Goal: Task Accomplishment & Management: Manage account settings

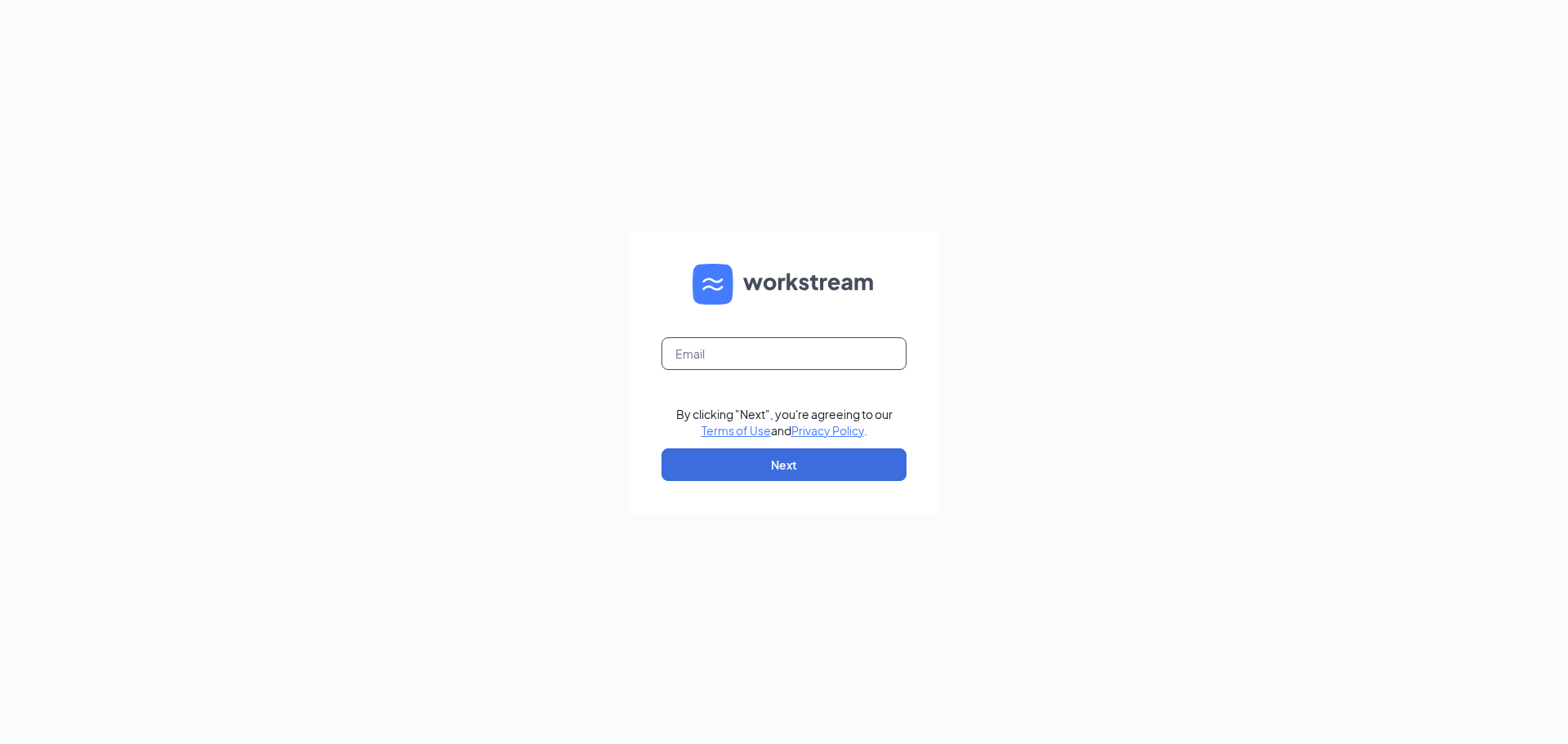
drag, startPoint x: 0, startPoint y: 0, endPoint x: 712, endPoint y: 349, distance: 792.9
click at [712, 347] on input "text" at bounding box center [784, 354] width 245 height 33
type input "julieknapton@bleedblue.net"
click at [803, 468] on button "Next" at bounding box center [784, 465] width 245 height 33
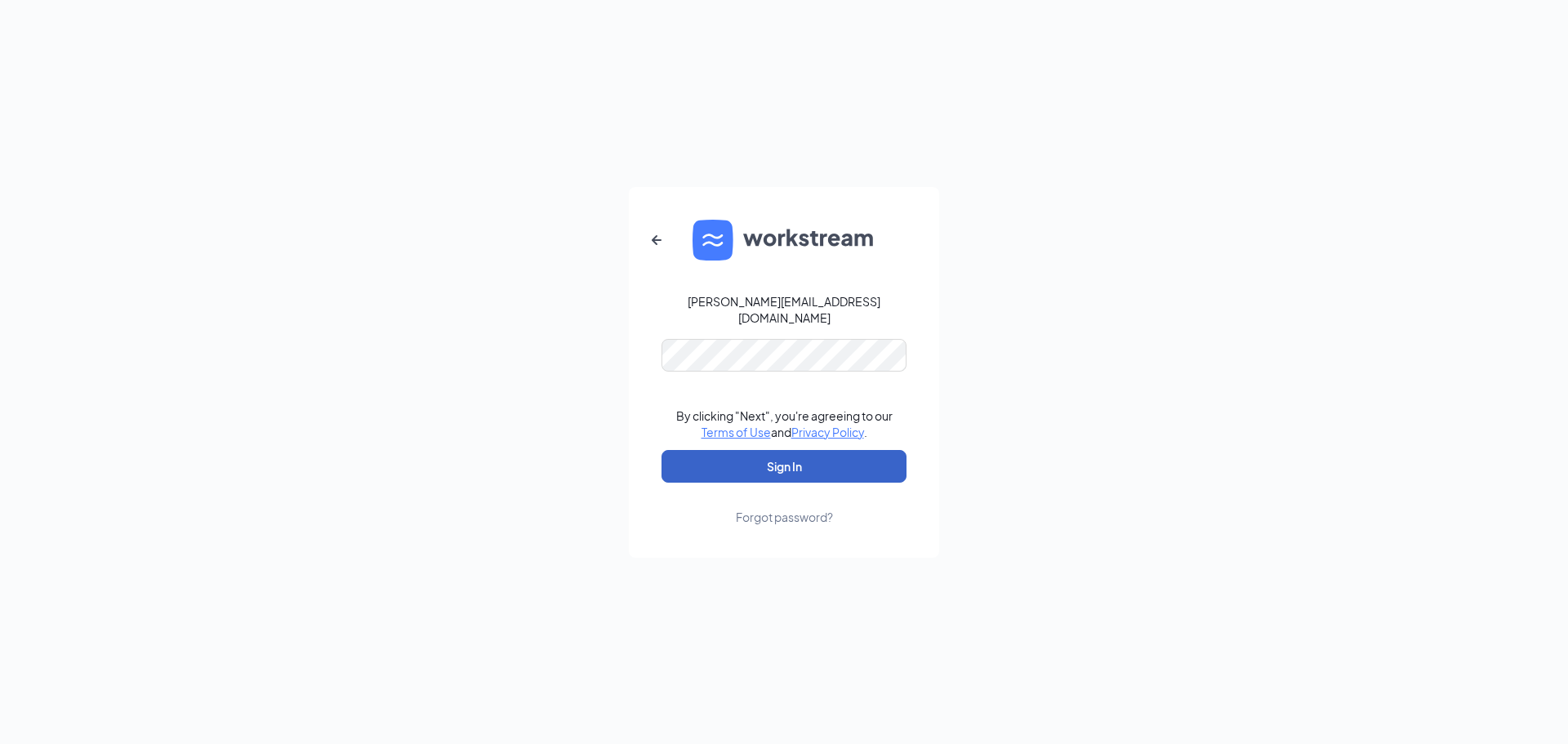
click at [790, 466] on button "Sign In" at bounding box center [784, 467] width 245 height 33
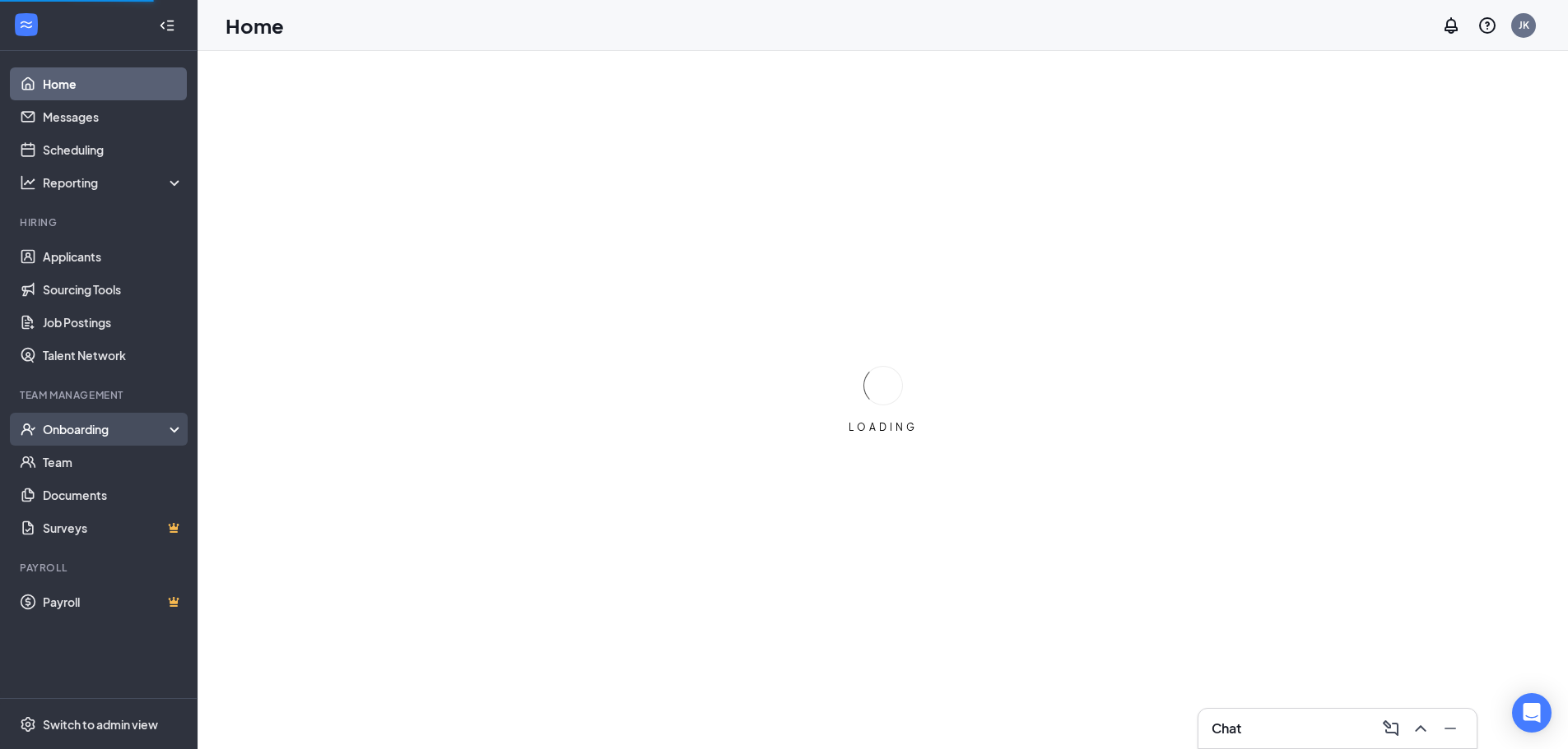
click at [87, 426] on div "Onboarding" at bounding box center [106, 429] width 127 height 17
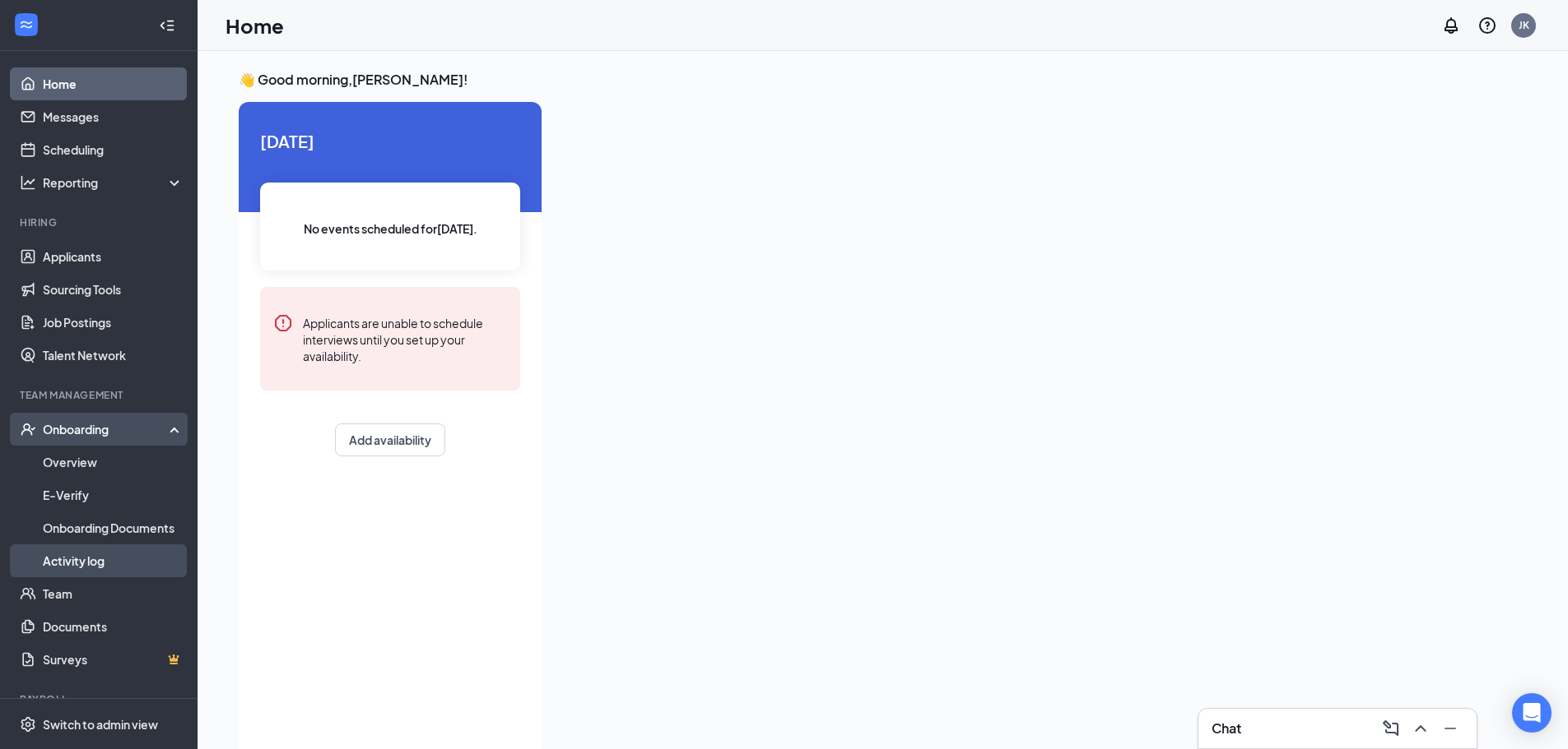
click at [82, 556] on link "Activity log" at bounding box center [113, 561] width 141 height 33
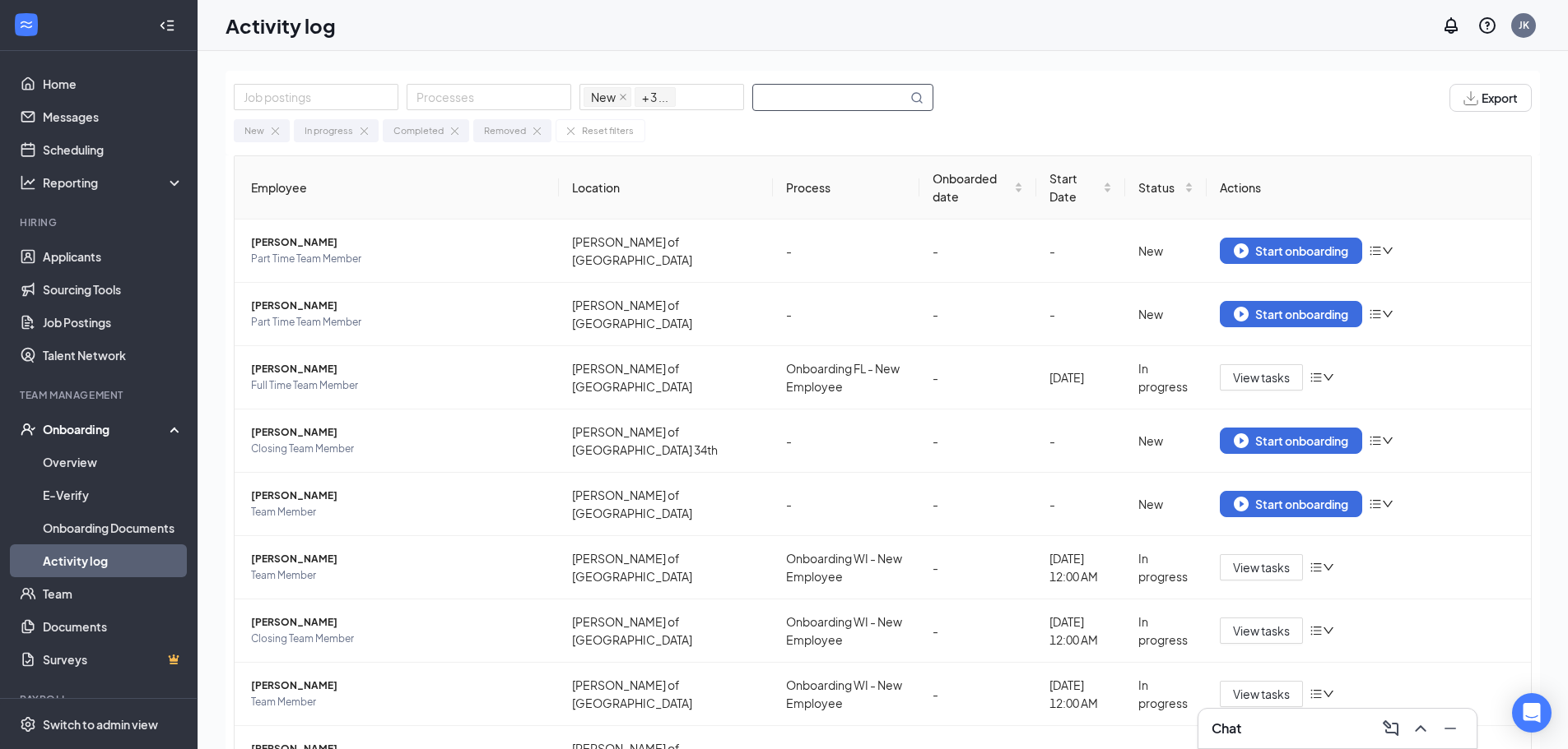
click at [760, 98] on input "text" at bounding box center [830, 98] width 154 height 25
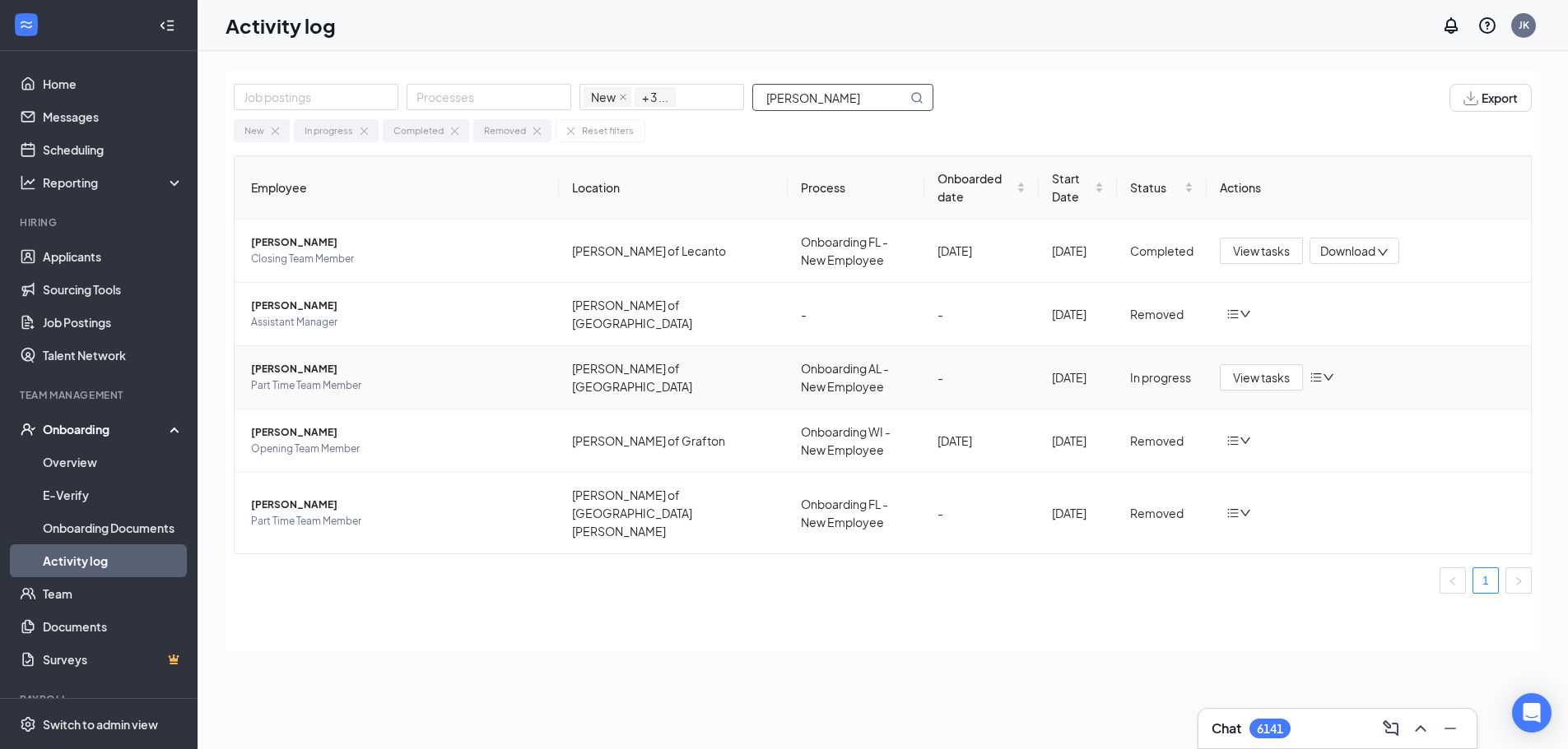
type input "[PERSON_NAME]"
click at [302, 371] on span "[PERSON_NAME]" at bounding box center [398, 369] width 295 height 17
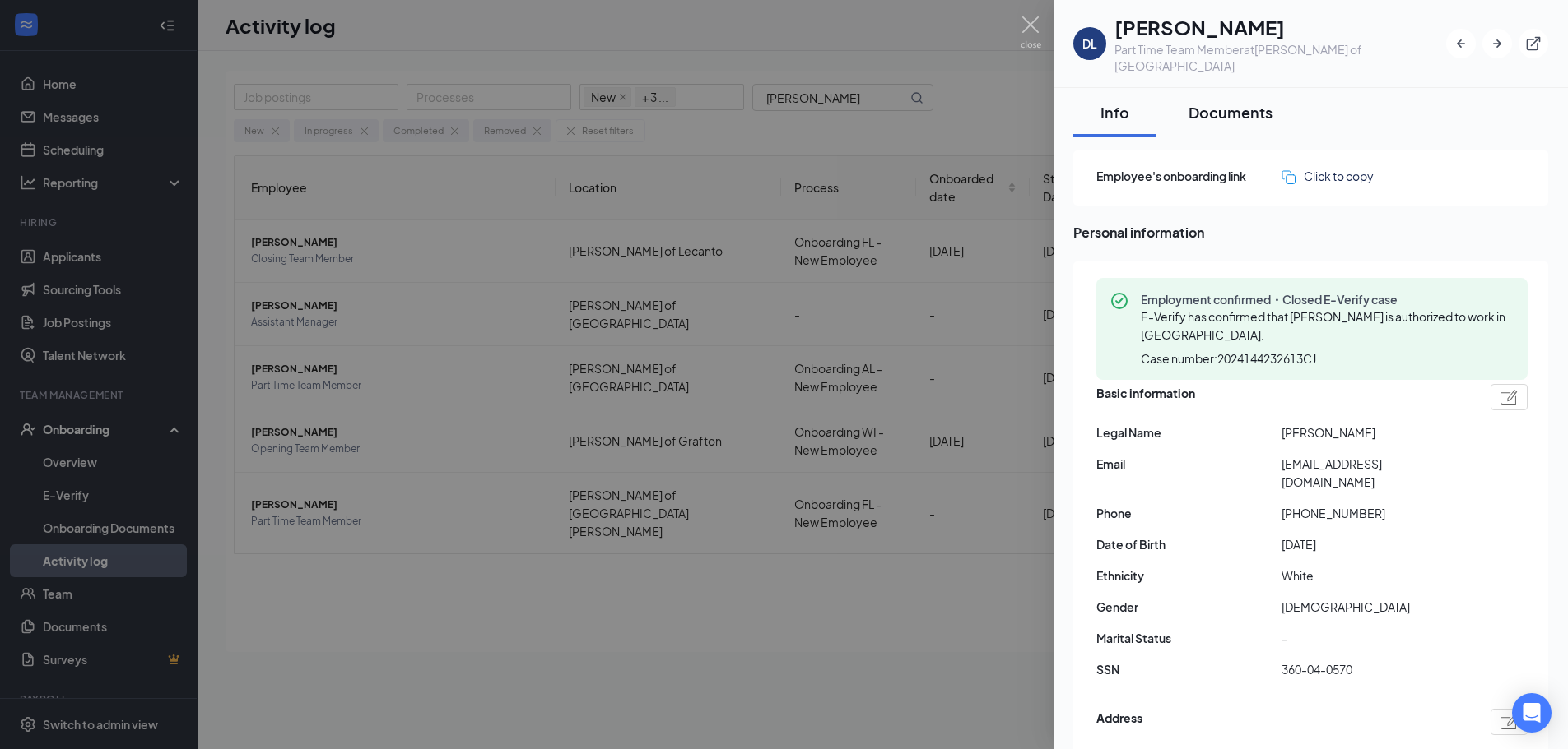
click at [1228, 102] on div "Documents" at bounding box center [1230, 112] width 84 height 20
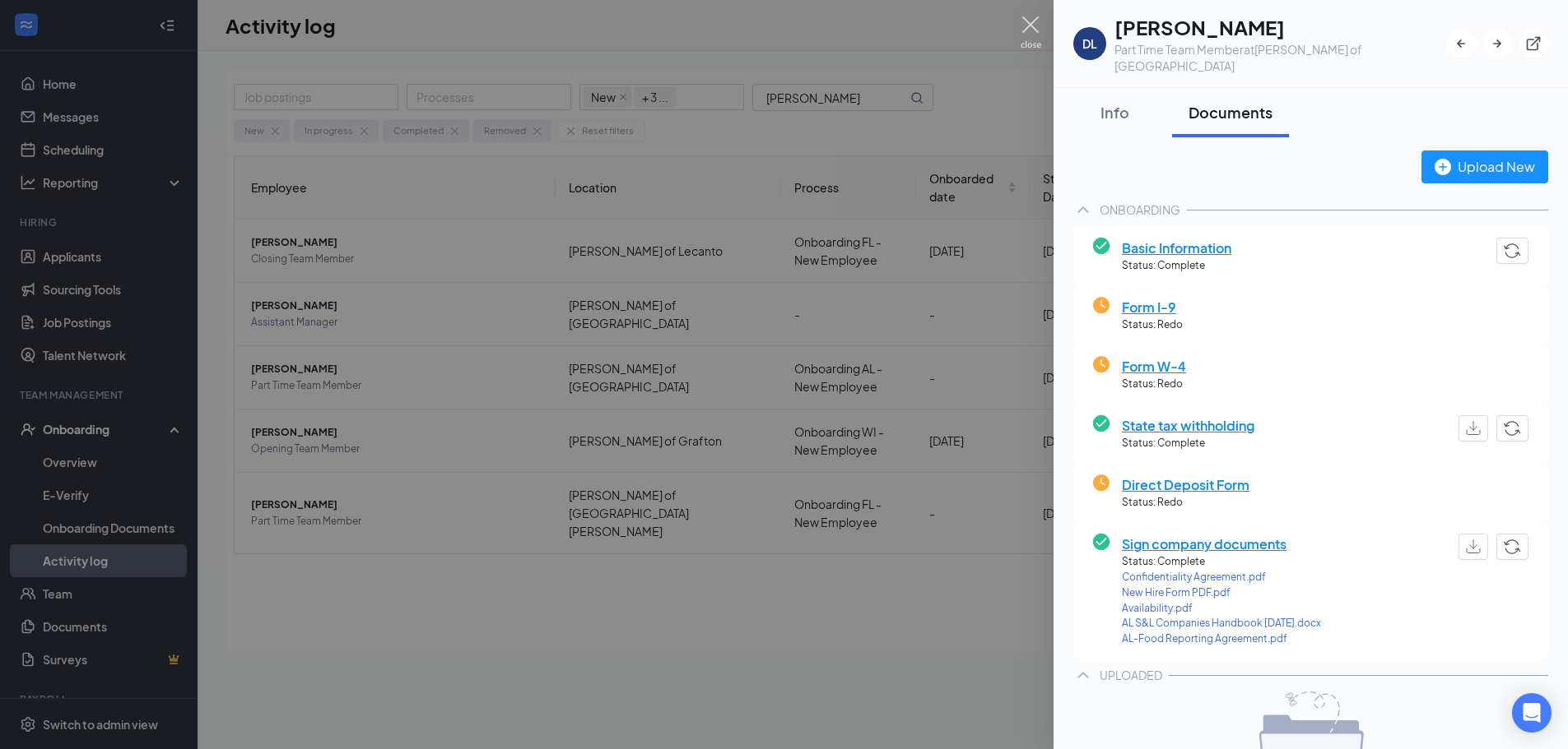
click at [1028, 30] on img at bounding box center [1030, 32] width 20 height 32
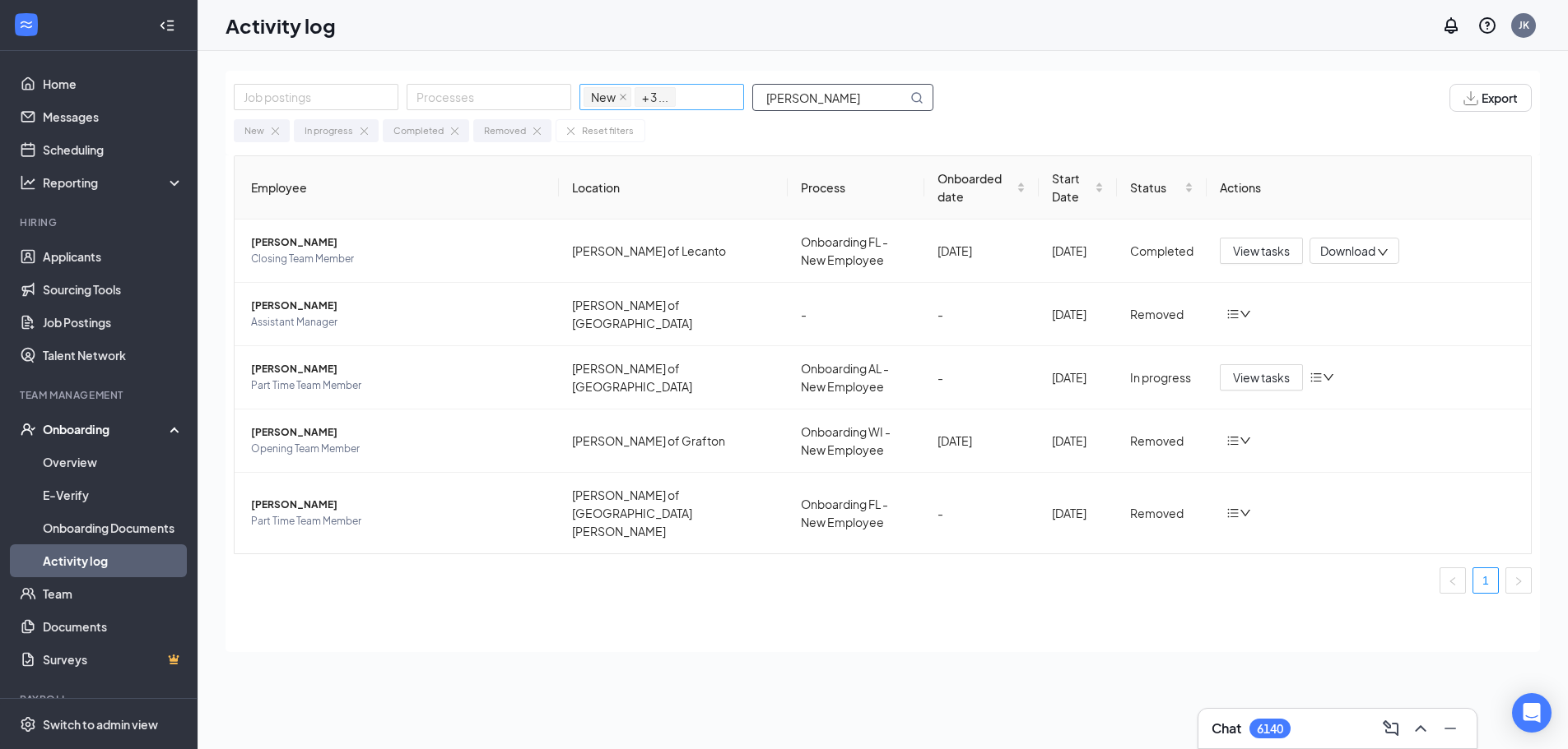
drag, startPoint x: 850, startPoint y: 102, endPoint x: 687, endPoint y: 101, distance: 163.0
click at [687, 101] on div "Job postings Processes New In progress Completed Removed + 3 ... [PERSON_NAME]" at bounding box center [592, 98] width 716 height 28
